Goal: Task Accomplishment & Management: Use online tool/utility

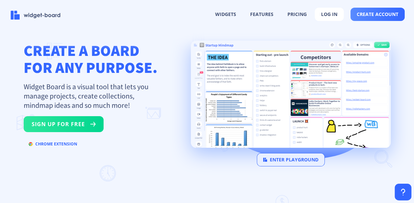
scroll to position [30, 0]
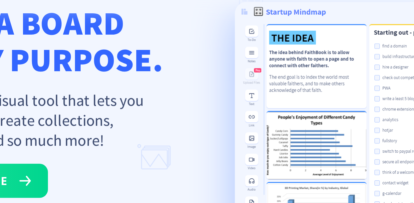
click at [152, 74] on h1 "CREATE A BOARD FOR ANY PURPOSE." at bounding box center [91, 59] width 134 height 34
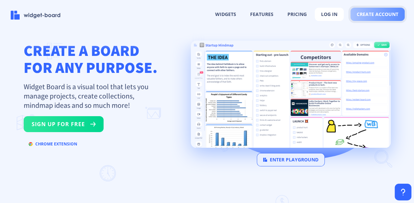
click at [370, 12] on span "create account" at bounding box center [377, 14] width 42 height 5
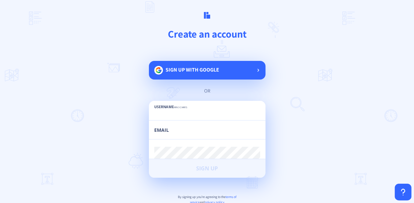
click at [199, 68] on span "Sign up with google" at bounding box center [192, 69] width 54 height 7
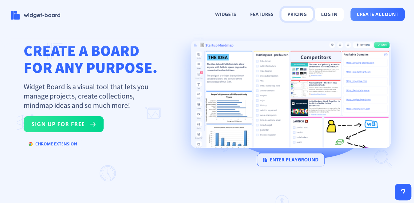
click at [298, 13] on button "pricing" at bounding box center [296, 14] width 31 height 13
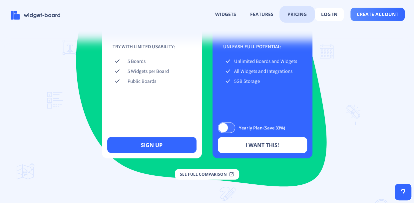
scroll to position [998, 0]
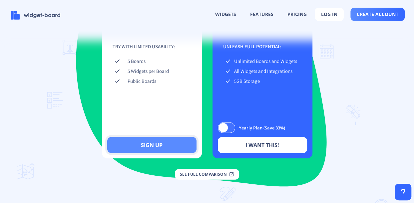
click at [172, 153] on button "sign up" at bounding box center [151, 145] width 89 height 16
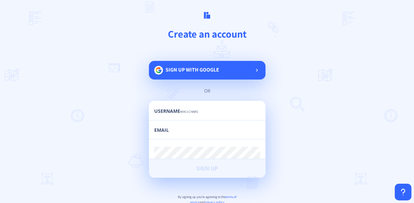
click at [195, 81] on div "Sign up with google or Username min 3 chars Email Password min 6 chars Sign Up …" at bounding box center [207, 150] width 116 height 179
click at [201, 72] on span "Sign up with google" at bounding box center [192, 69] width 54 height 7
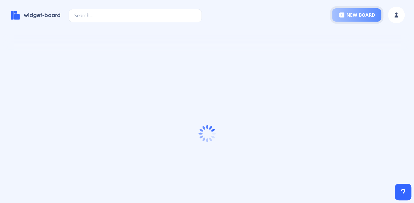
click at [358, 12] on button "new board" at bounding box center [356, 14] width 49 height 13
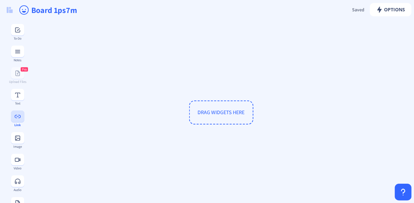
click at [15, 120] on button at bounding box center [17, 116] width 13 height 12
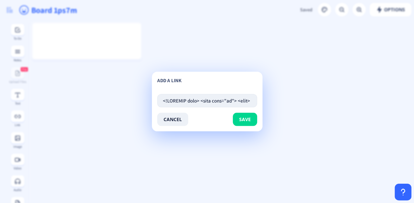
scroll to position [0, 13140]
type input "<!DOCTYPE html> <html lang="en"> <head> <meta charset="UTF-8"> <meta name="view…"
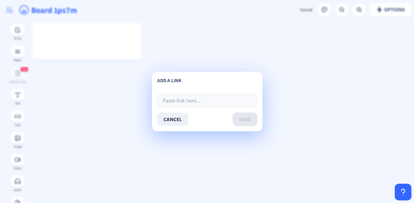
scroll to position [0, 0]
paste input "[URL][DOMAIN_NAME]"
type input "[URL][DOMAIN_NAME]"
click at [239, 114] on button "save" at bounding box center [245, 119] width 24 height 13
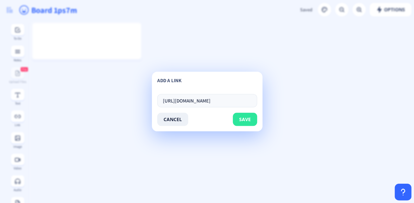
scroll to position [0, 0]
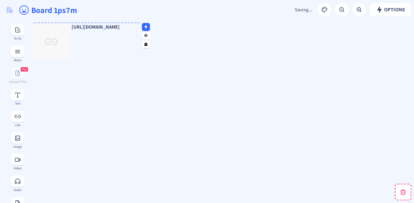
click at [96, 28] on p "[URL][DOMAIN_NAME]" at bounding box center [105, 27] width 71 height 5
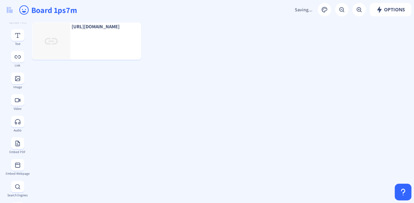
scroll to position [80, 0]
click at [15, 150] on button at bounding box center [17, 145] width 13 height 12
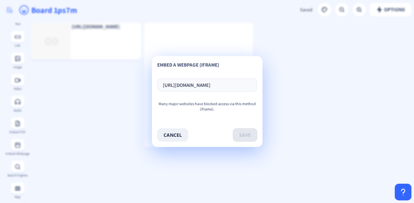
scroll to position [0, 15]
type input "[URL][DOMAIN_NAME]"
click at [239, 130] on button "save" at bounding box center [245, 134] width 24 height 13
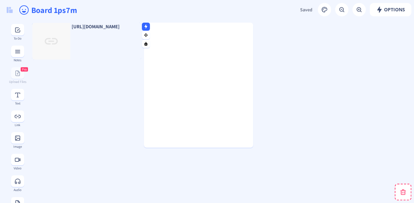
click at [96, 51] on div "[URL][DOMAIN_NAME]" at bounding box center [86, 41] width 109 height 37
click at [87, 37] on div "[URL][DOMAIN_NAME]" at bounding box center [86, 41] width 109 height 37
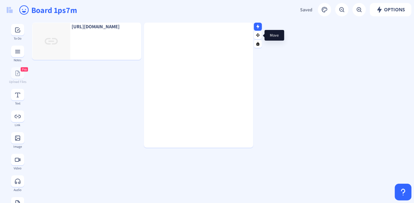
click at [258, 28] on rect at bounding box center [258, 26] width 4 height 4
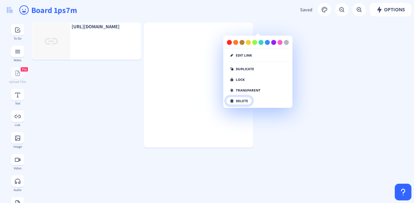
click at [235, 99] on button "delete" at bounding box center [239, 101] width 26 height 8
click at [243, 100] on button "click again" at bounding box center [243, 101] width 34 height 8
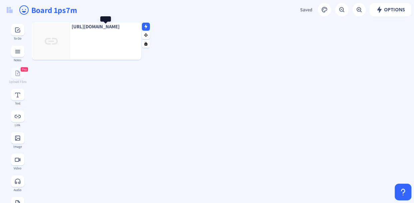
click at [145, 24] on nb-icon at bounding box center [145, 26] width 7 height 7
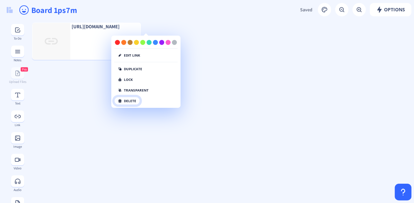
click at [137, 97] on button "delete" at bounding box center [127, 101] width 26 height 8
click at [137, 97] on button "click again" at bounding box center [131, 101] width 34 height 8
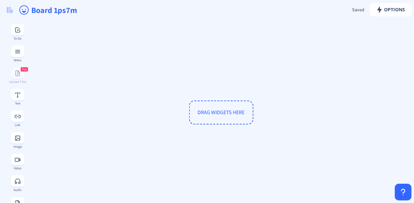
click at [214, 117] on span "DRAG WIDGETS HERE" at bounding box center [221, 112] width 64 height 24
click at [19, 123] on div "Link" at bounding box center [17, 125] width 24 height 4
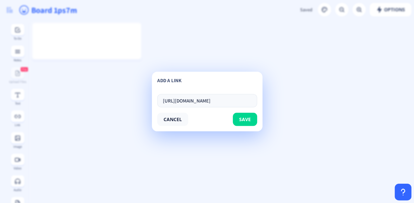
scroll to position [0, 7]
type input "[URL][DOMAIN_NAME]"
click at [238, 118] on button "save" at bounding box center [245, 119] width 24 height 13
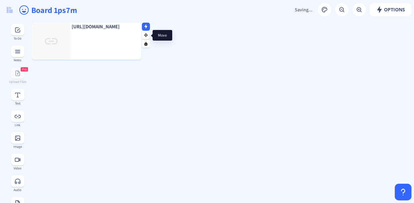
click at [146, 29] on nb-icon at bounding box center [145, 26] width 7 height 7
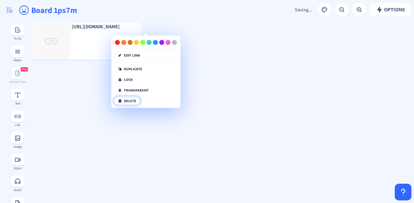
click at [130, 102] on button "delete" at bounding box center [127, 101] width 26 height 8
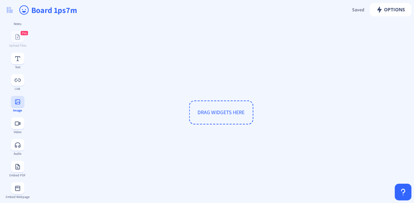
scroll to position [44, 0]
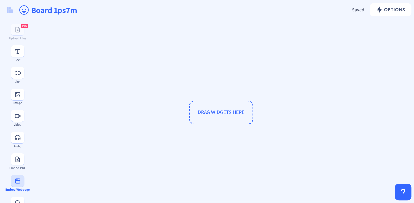
click at [16, 184] on button at bounding box center [17, 181] width 13 height 12
click at [16, 184] on app-new "Options Saved Saving... Board 1ps7m DRAG WIDGETS HERE To-Do Notes Pro Upload Fi…" at bounding box center [207, 101] width 414 height 203
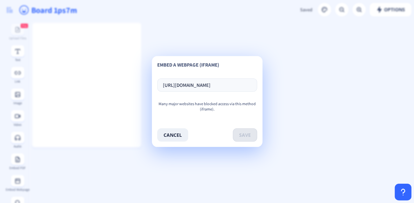
scroll to position [0, 7]
type input "[URL][DOMAIN_NAME]"
click at [241, 133] on button "save" at bounding box center [245, 134] width 24 height 13
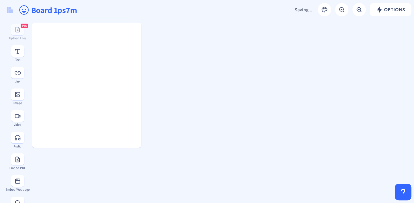
click at [65, 25] on div at bounding box center [86, 24] width 109 height 3
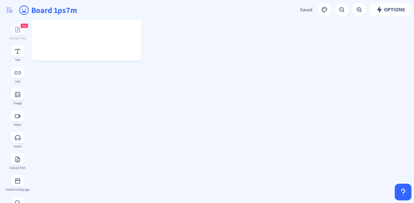
scroll to position [0, 0]
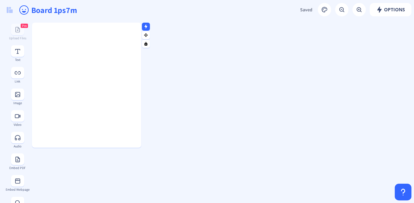
drag, startPoint x: 146, startPoint y: 22, endPoint x: 146, endPoint y: 25, distance: 3.3
click at [145, 24] on rect at bounding box center [146, 26] width 4 height 4
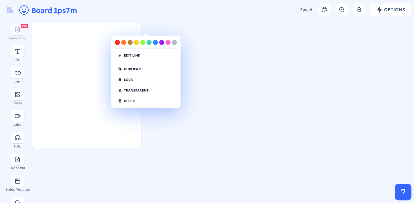
click at [141, 102] on div "edit link duplicate lock transparent delete" at bounding box center [145, 72] width 69 height 65
click at [124, 98] on button "delete" at bounding box center [127, 101] width 26 height 8
click at [124, 98] on button "click again" at bounding box center [131, 101] width 34 height 8
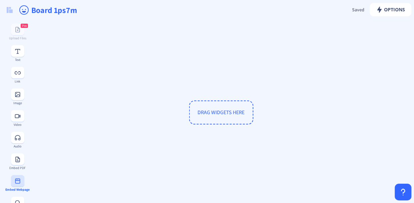
click at [14, 184] on rect at bounding box center [17, 181] width 7 height 7
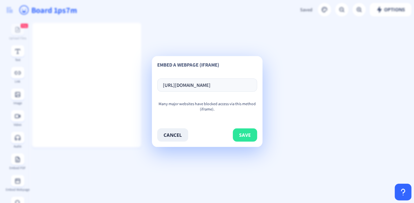
type input "[URL][DOMAIN_NAME]"
click at [250, 139] on button "save" at bounding box center [245, 134] width 24 height 13
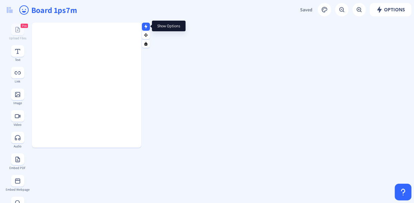
click at [146, 26] on icon at bounding box center [145, 26] width 3 height 4
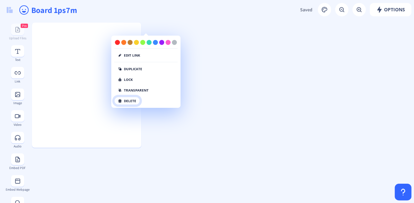
click at [135, 97] on button "delete" at bounding box center [127, 101] width 26 height 8
click at [135, 97] on button "click again" at bounding box center [131, 101] width 34 height 8
